Goal: Information Seeking & Learning: Check status

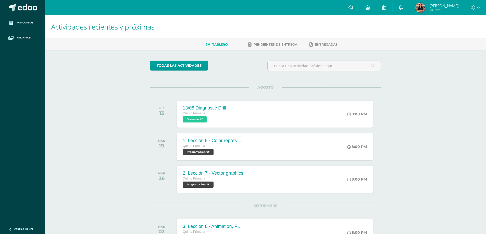
click at [405, 8] on link at bounding box center [400, 7] width 16 height 15
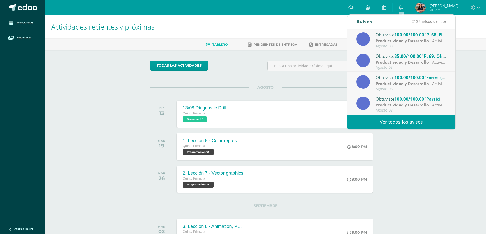
scroll to position [76, 0]
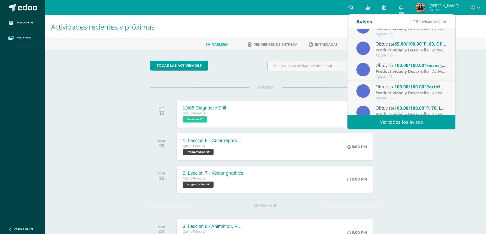
click at [393, 45] on div "Obtuviste 85.00/100.00 "P. 69, Oficios y profesiones" en Productividad y Desarr…" at bounding box center [410, 44] width 71 height 7
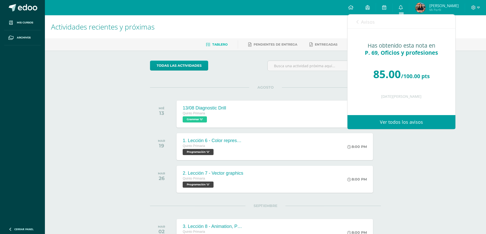
click at [356, 24] on icon at bounding box center [357, 22] width 2 height 4
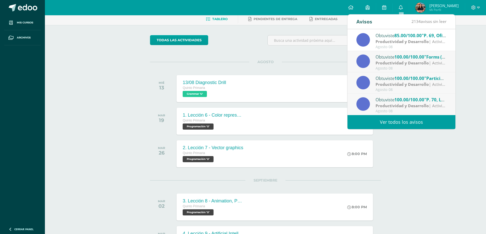
scroll to position [51, 0]
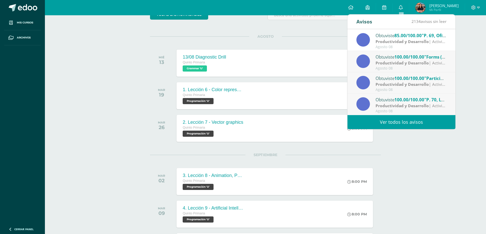
click at [388, 122] on link "Ver todos los avisos" at bounding box center [401, 122] width 108 height 14
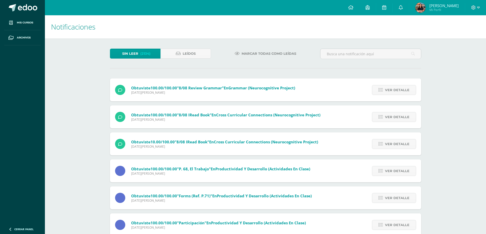
scroll to position [25, 0]
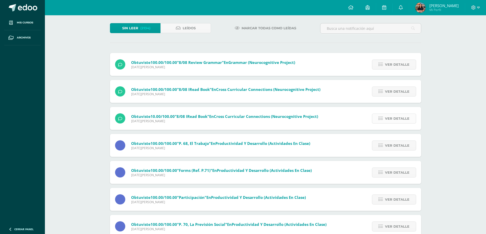
click at [388, 118] on span "Ver detalle" at bounding box center [397, 118] width 24 height 9
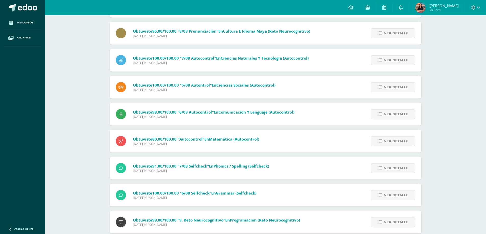
scroll to position [409, 0]
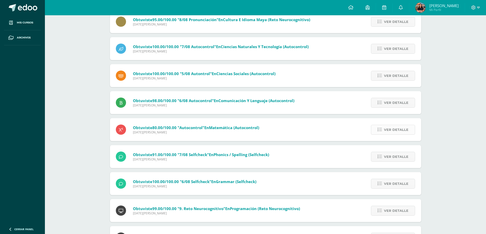
click at [379, 130] on icon at bounding box center [379, 130] width 4 height 4
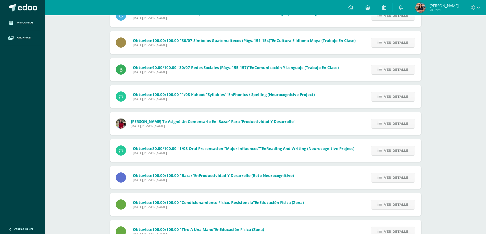
scroll to position [1134, 0]
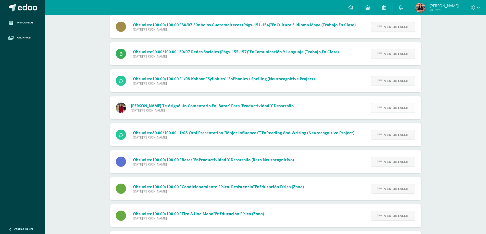
click at [385, 110] on span "Ver detalle" at bounding box center [396, 107] width 24 height 9
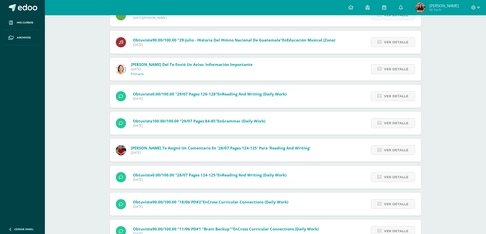
scroll to position [1319, 0]
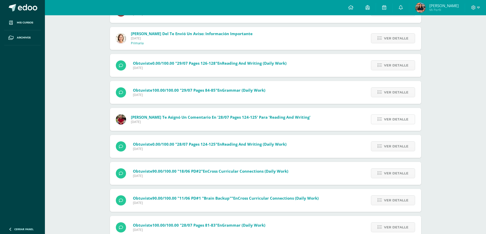
click at [389, 120] on span "Ver detalle" at bounding box center [396, 119] width 24 height 9
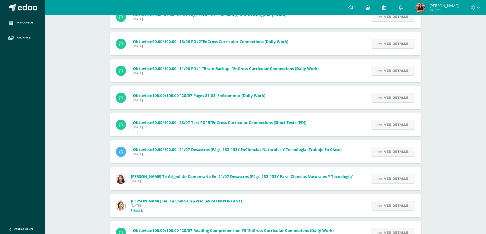
scroll to position [1473, 0]
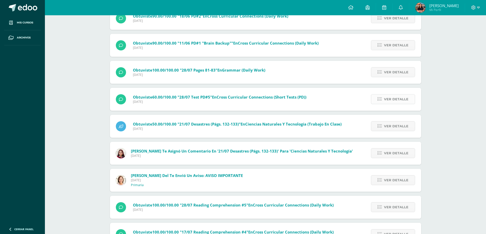
click at [393, 99] on span "Ver detalle" at bounding box center [396, 99] width 24 height 9
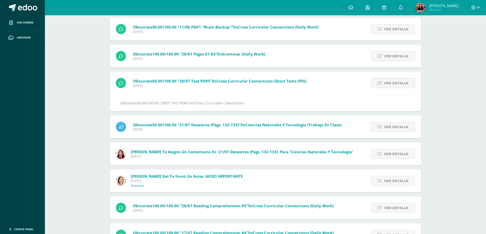
scroll to position [1448, 0]
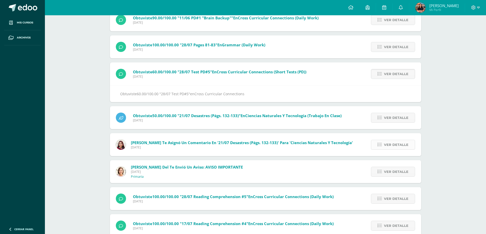
click at [400, 148] on span "Ver detalle" at bounding box center [396, 144] width 24 height 9
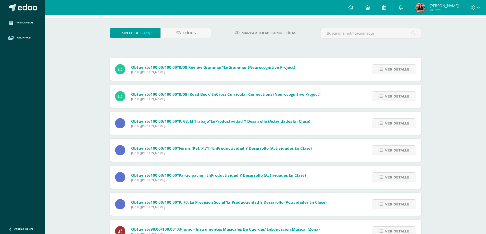
scroll to position [0, 0]
